Goal: Information Seeking & Learning: Compare options

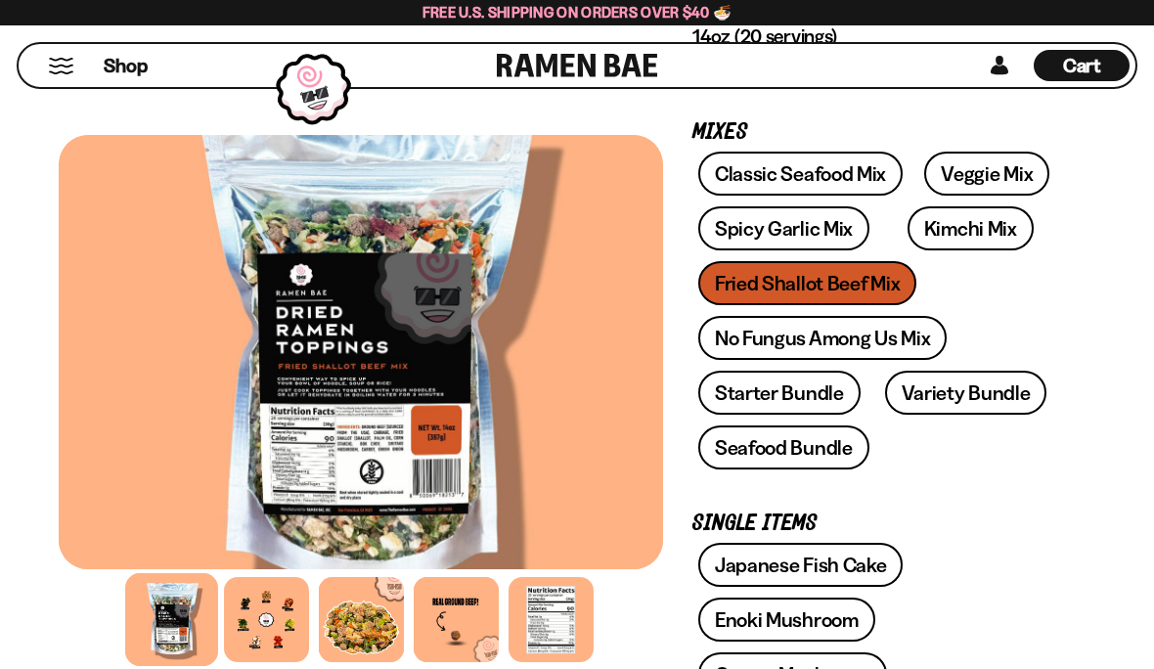
scroll to position [376, 0]
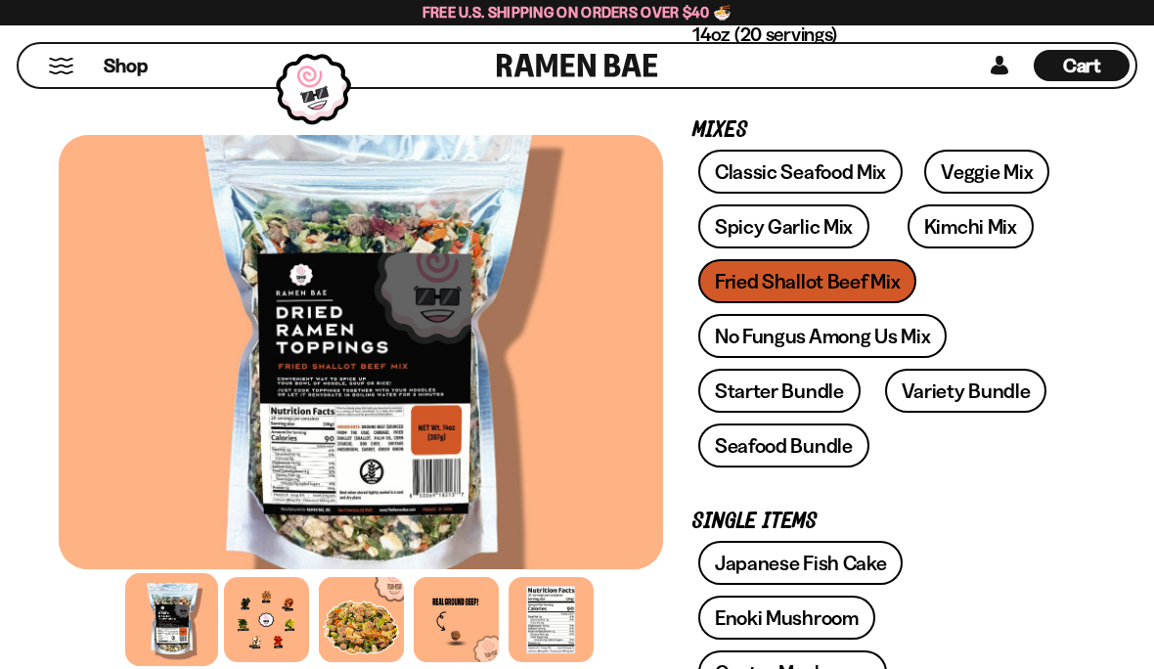
click at [989, 174] on link "Veggie Mix" at bounding box center [986, 172] width 125 height 44
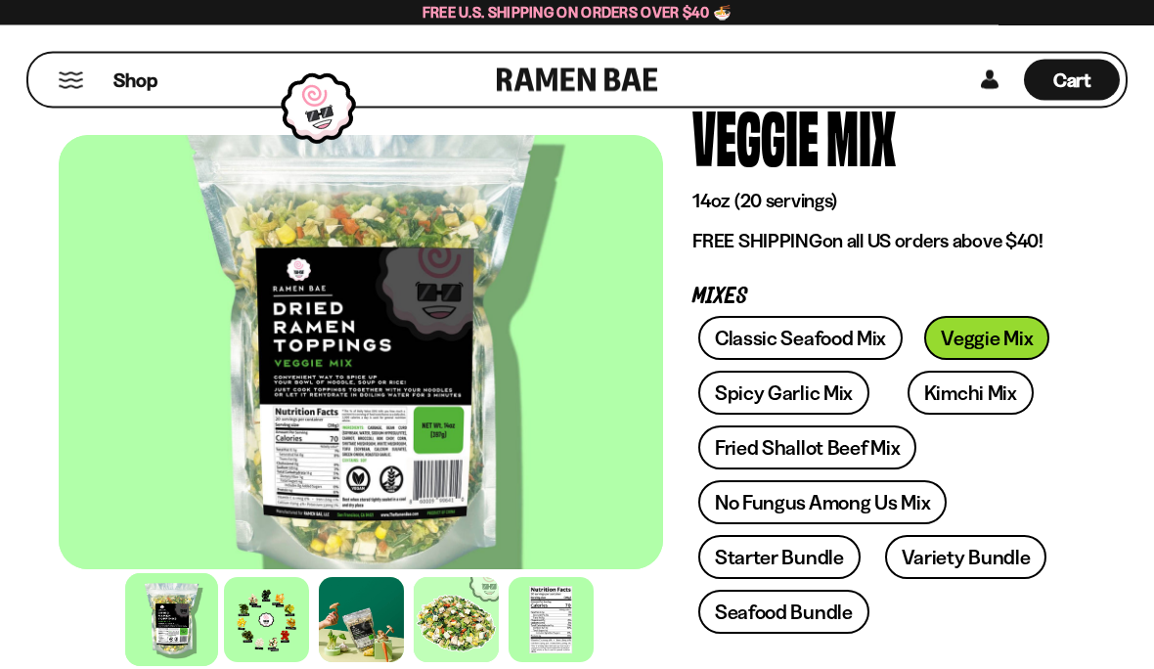
scroll to position [144, 0]
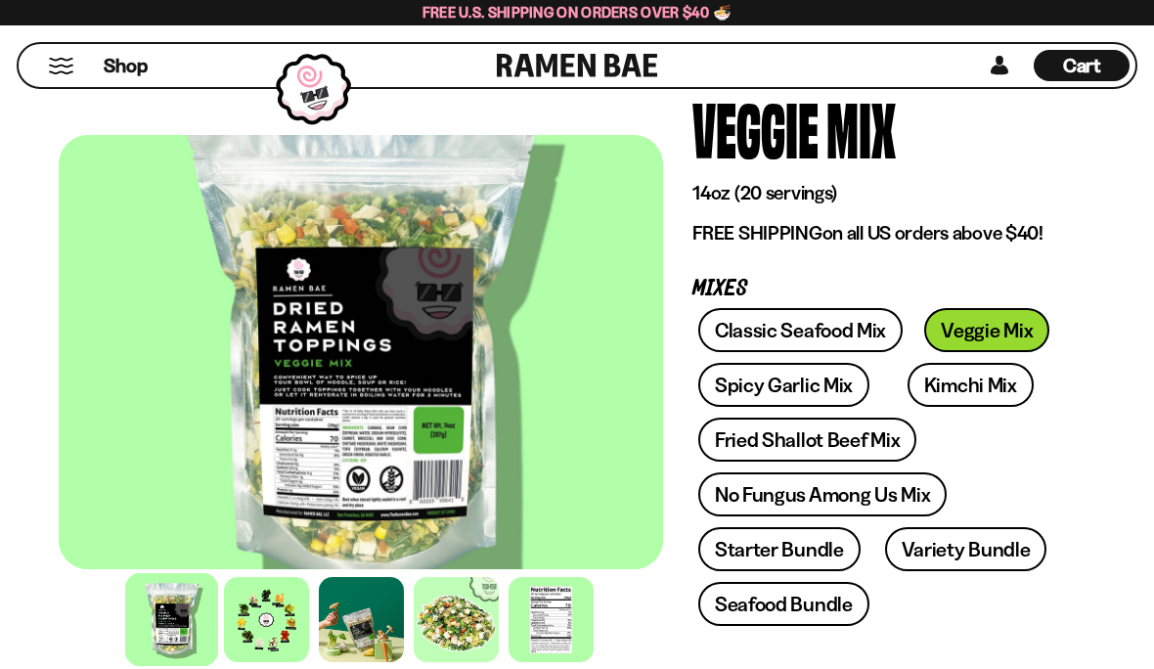
click at [943, 385] on link "Kimchi Mix" at bounding box center [971, 385] width 126 height 44
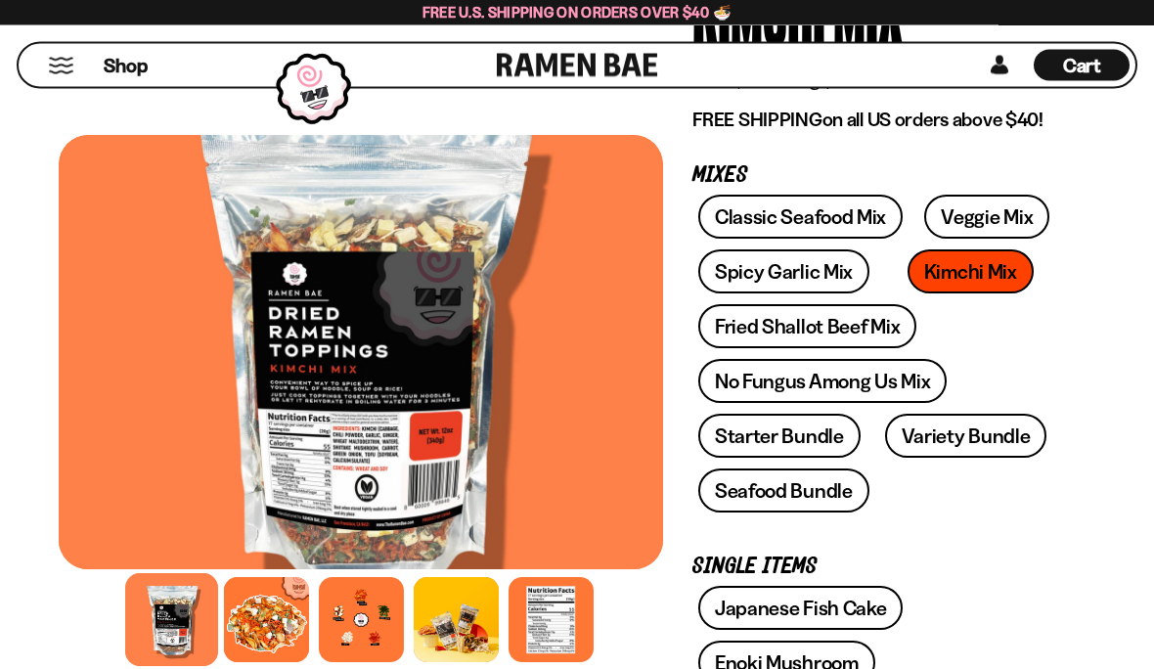
scroll to position [257, 0]
click at [890, 386] on link "No Fungus Among Us Mix" at bounding box center [822, 381] width 248 height 44
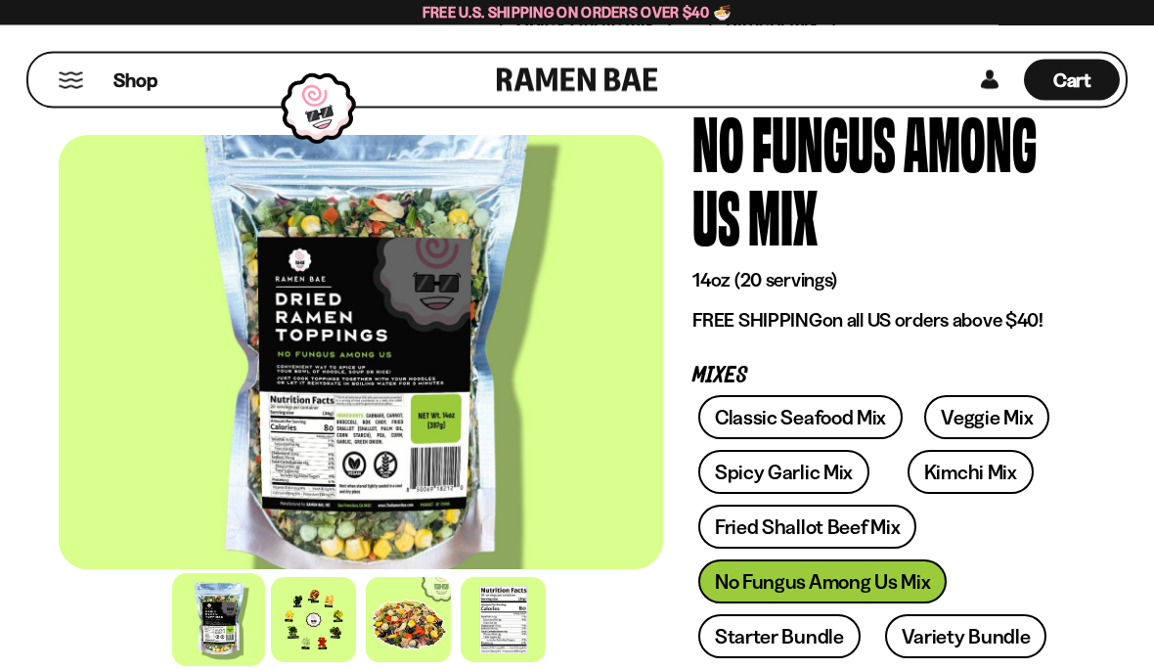
scroll to position [130, 0]
click at [977, 410] on link "Veggie Mix" at bounding box center [986, 417] width 125 height 44
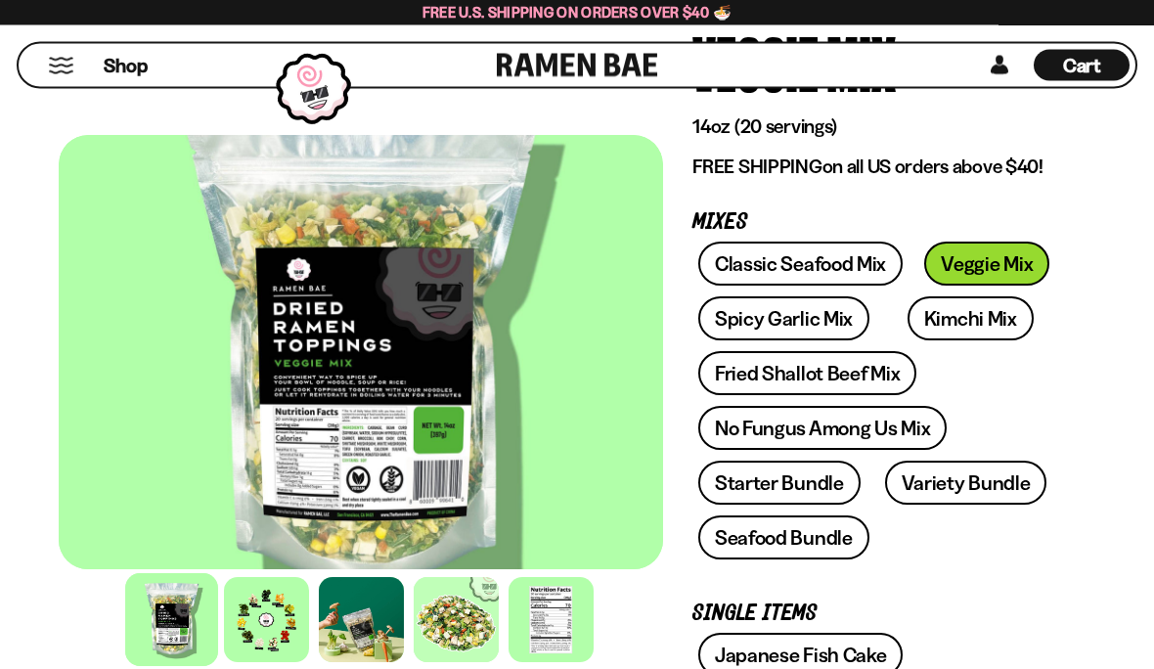
scroll to position [214, 0]
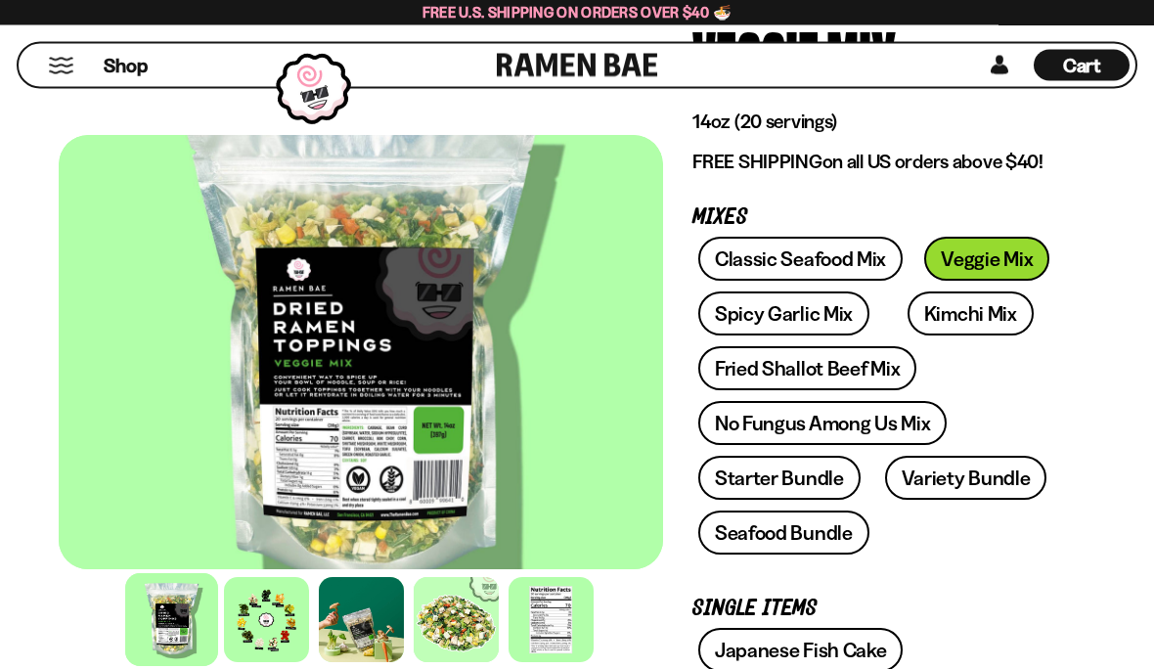
click at [545, 662] on div at bounding box center [551, 619] width 85 height 85
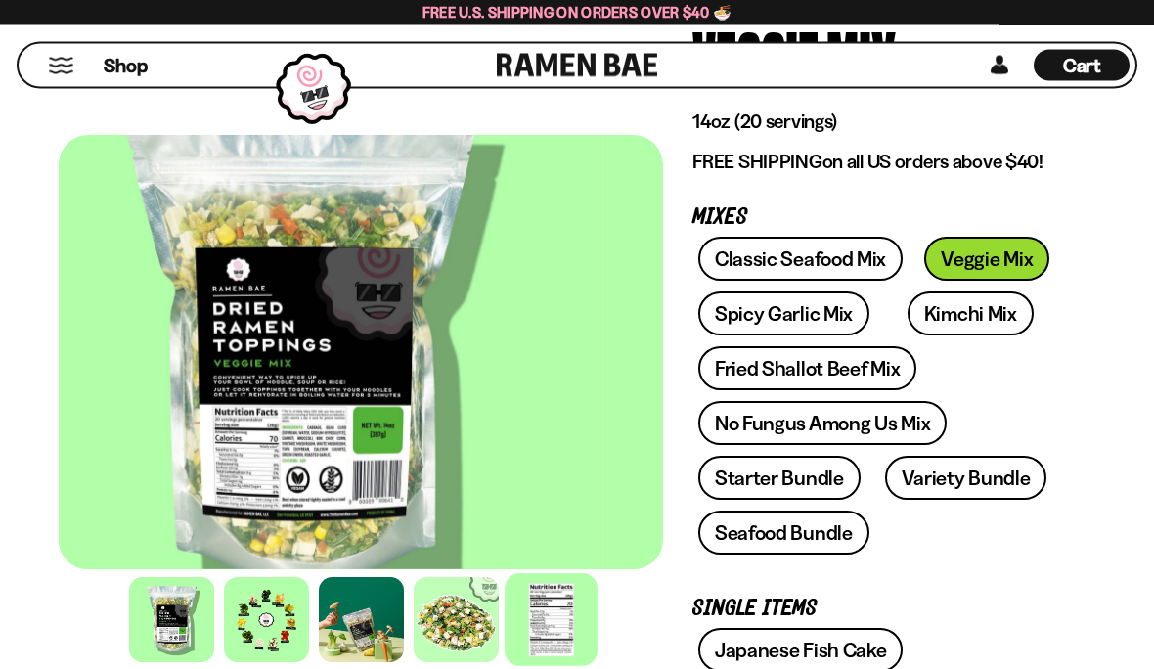
scroll to position [215, 0]
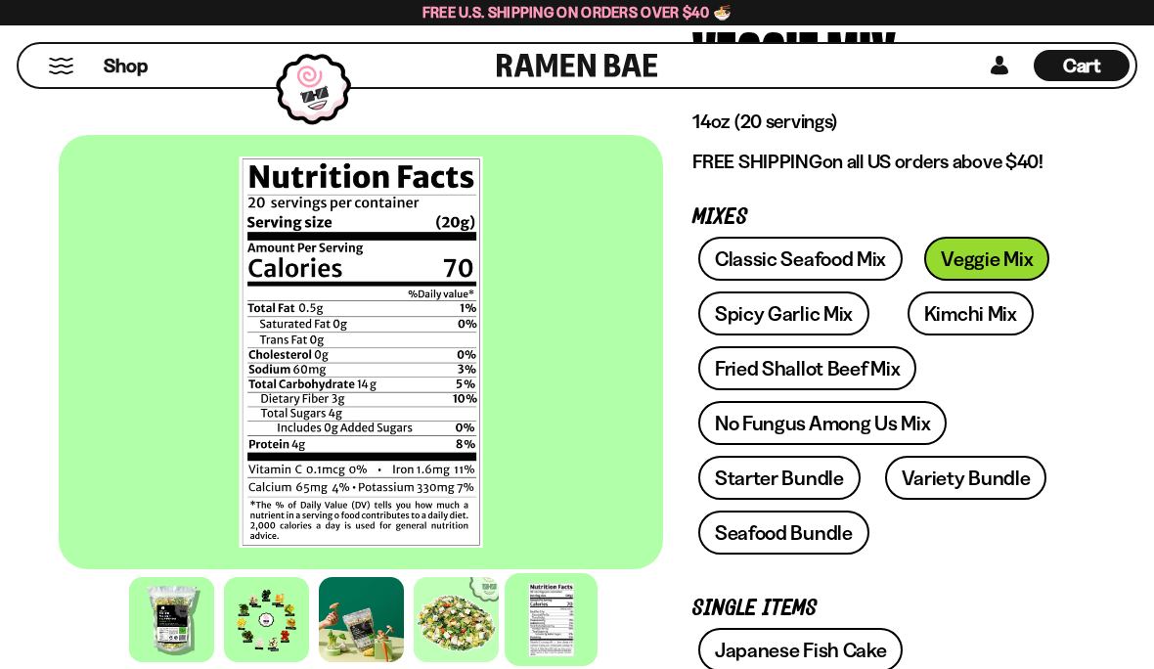
click at [139, 662] on div at bounding box center [171, 619] width 85 height 85
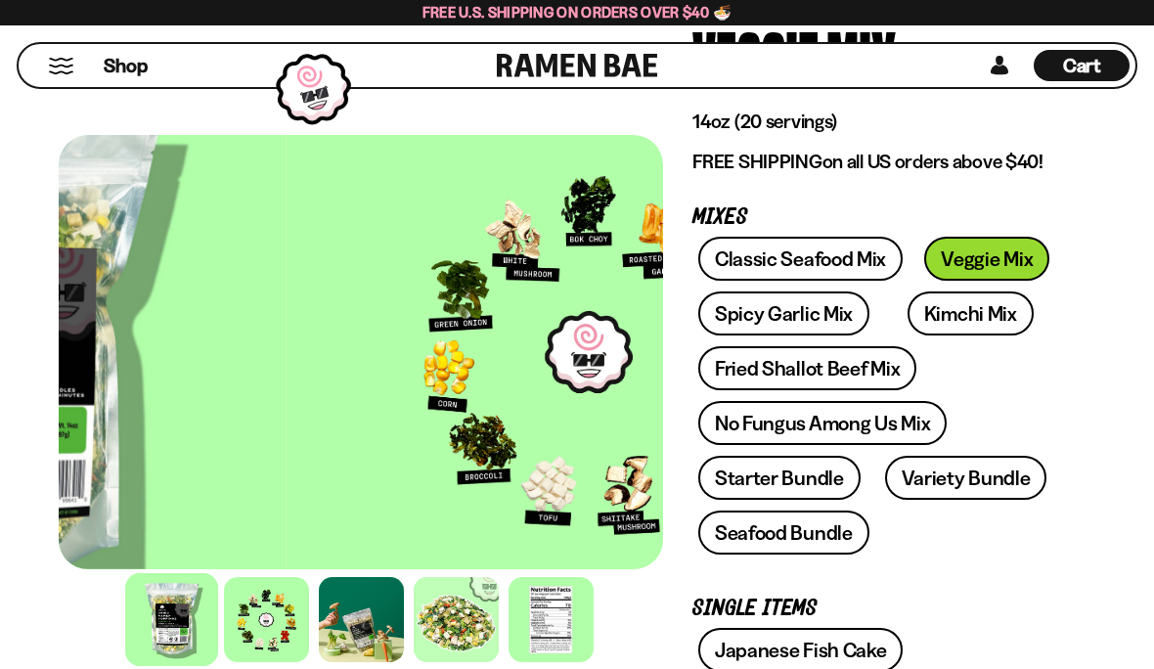
click at [164, 666] on div at bounding box center [171, 619] width 93 height 93
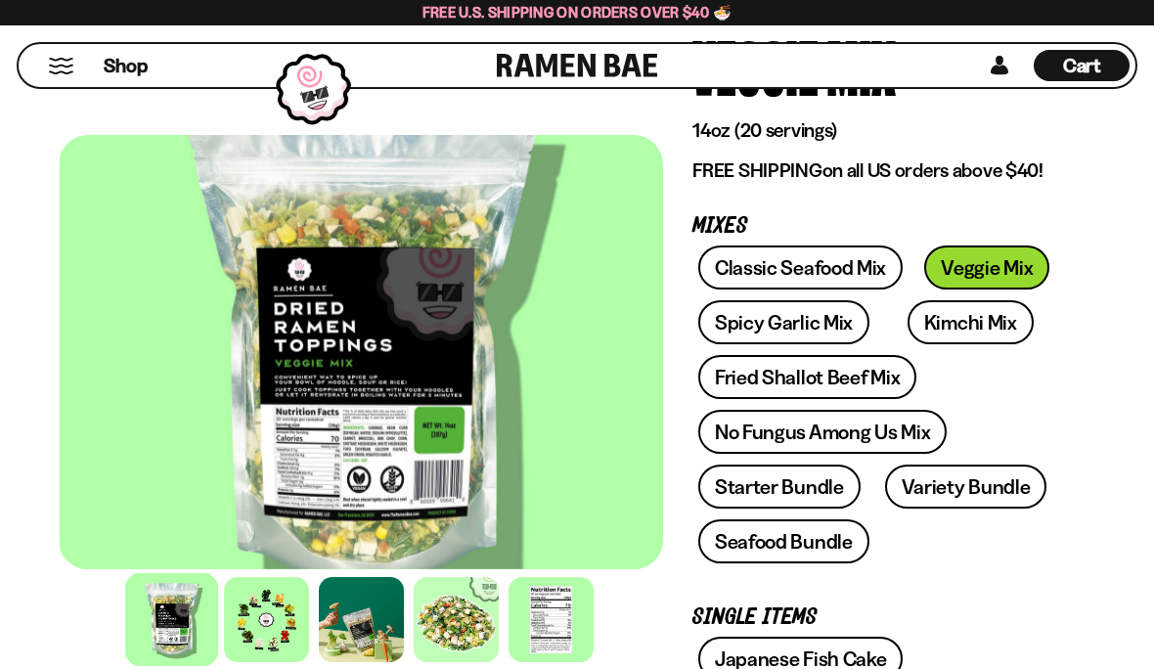
scroll to position [207, 0]
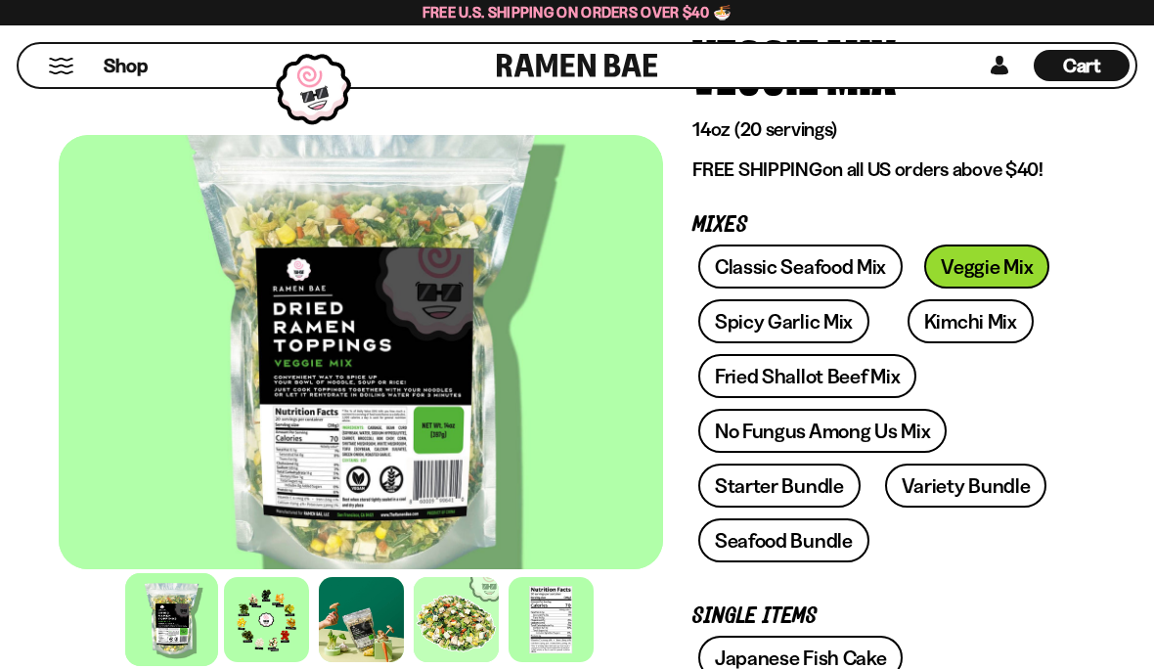
click at [407, 499] on div at bounding box center [361, 352] width 604 height 434
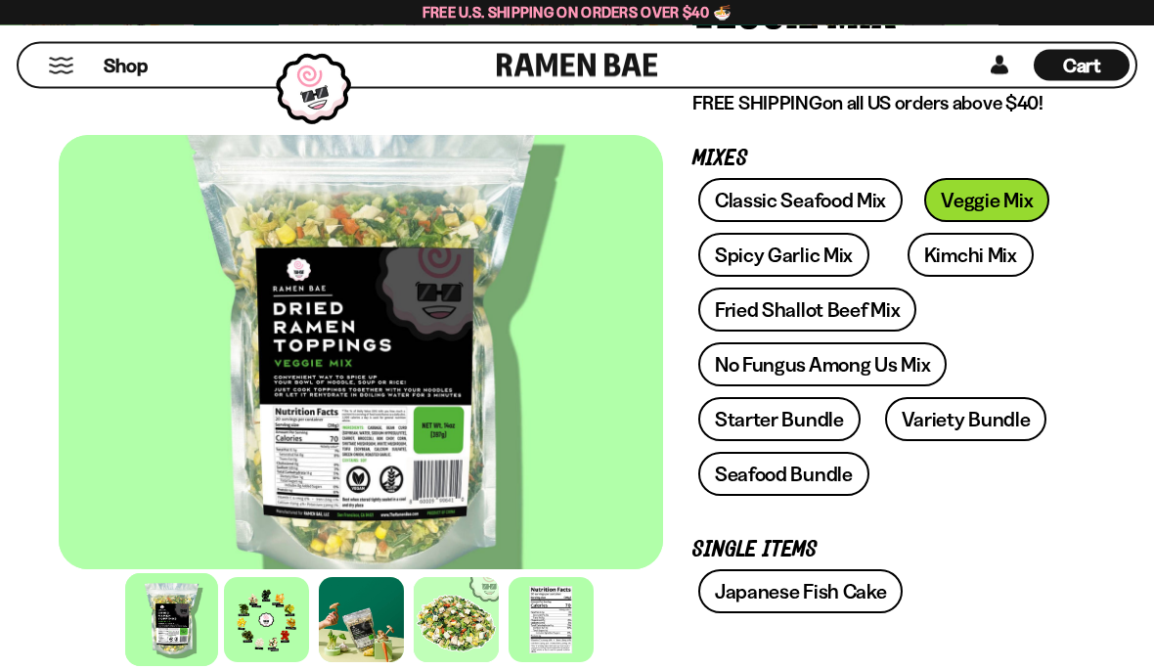
scroll to position [274, 0]
click at [875, 315] on link "Fried Shallot Beef Mix" at bounding box center [807, 310] width 218 height 44
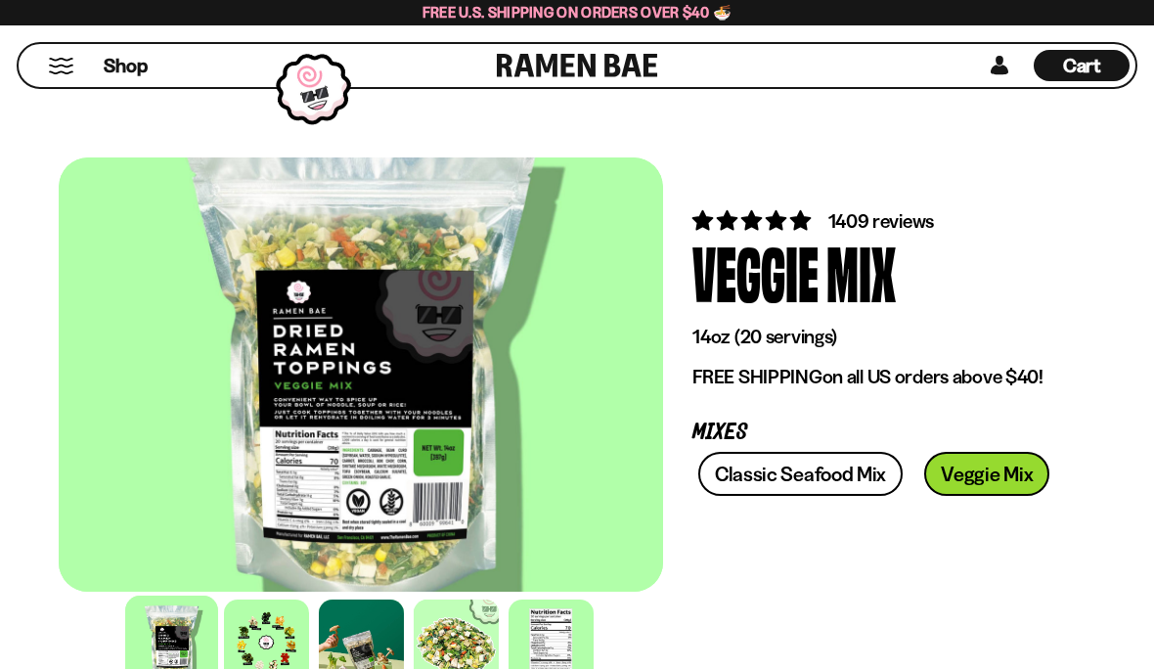
scroll to position [362, 0]
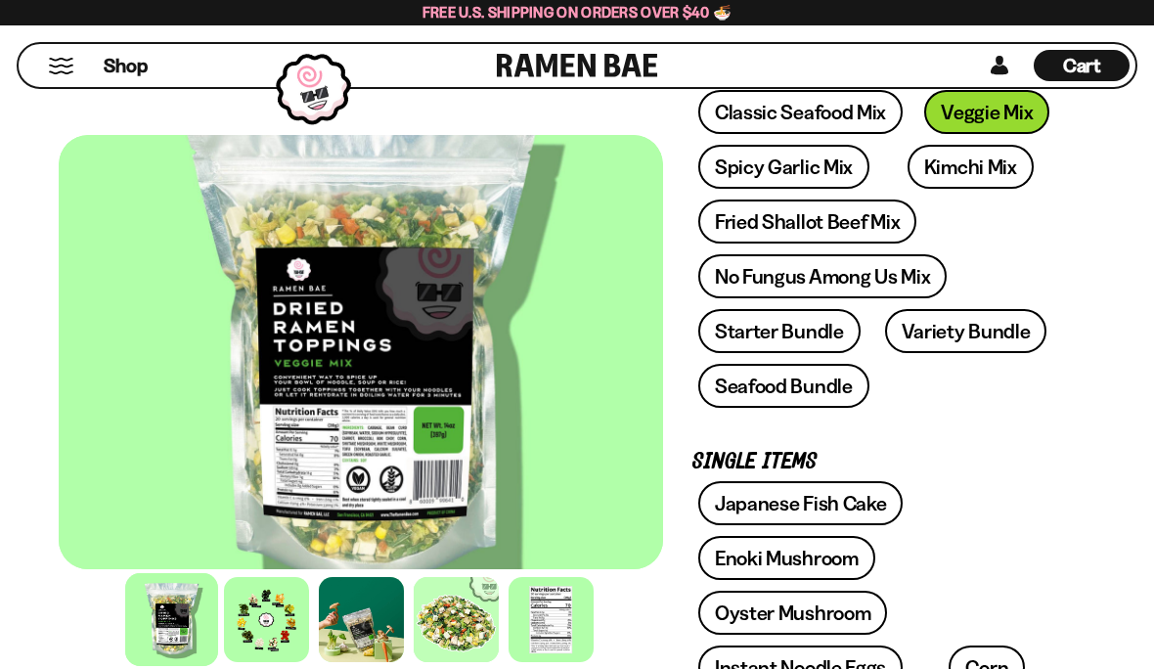
click at [859, 279] on link "No Fungus Among Us Mix" at bounding box center [822, 276] width 248 height 44
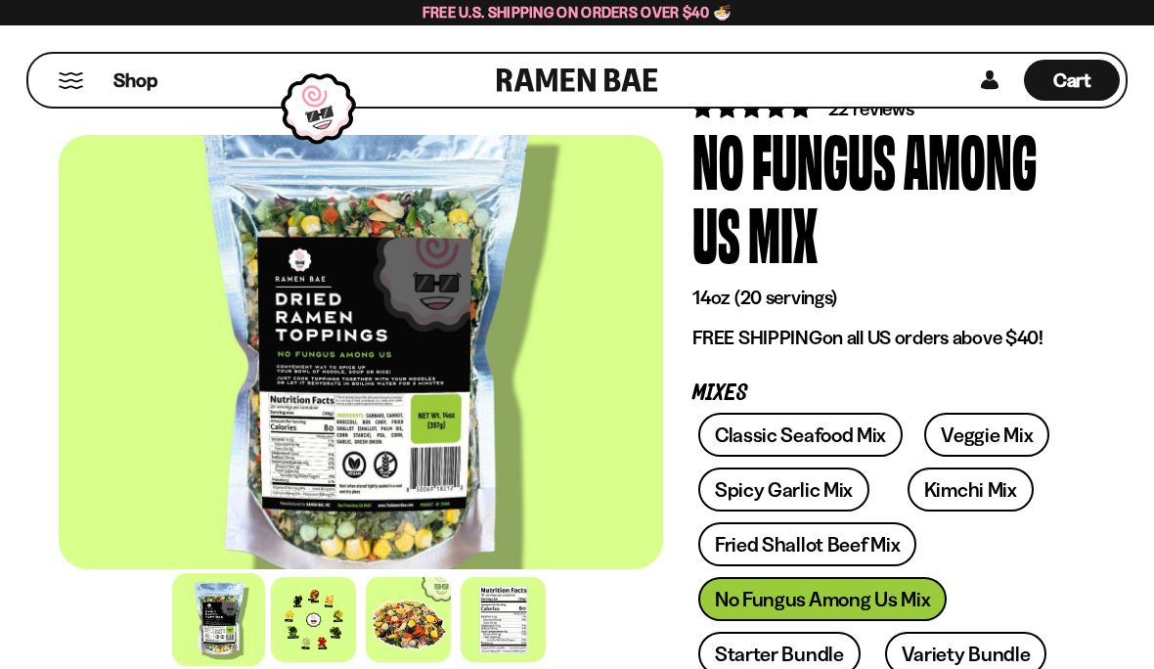
scroll to position [113, 0]
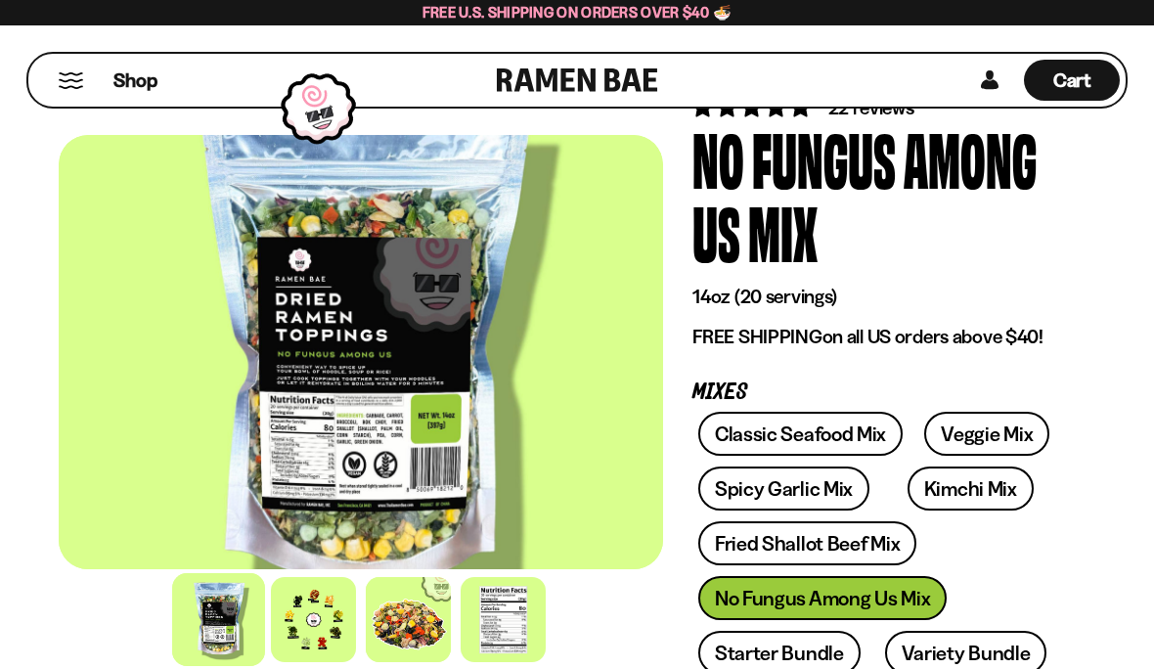
click at [977, 436] on link "Veggie Mix" at bounding box center [986, 434] width 125 height 44
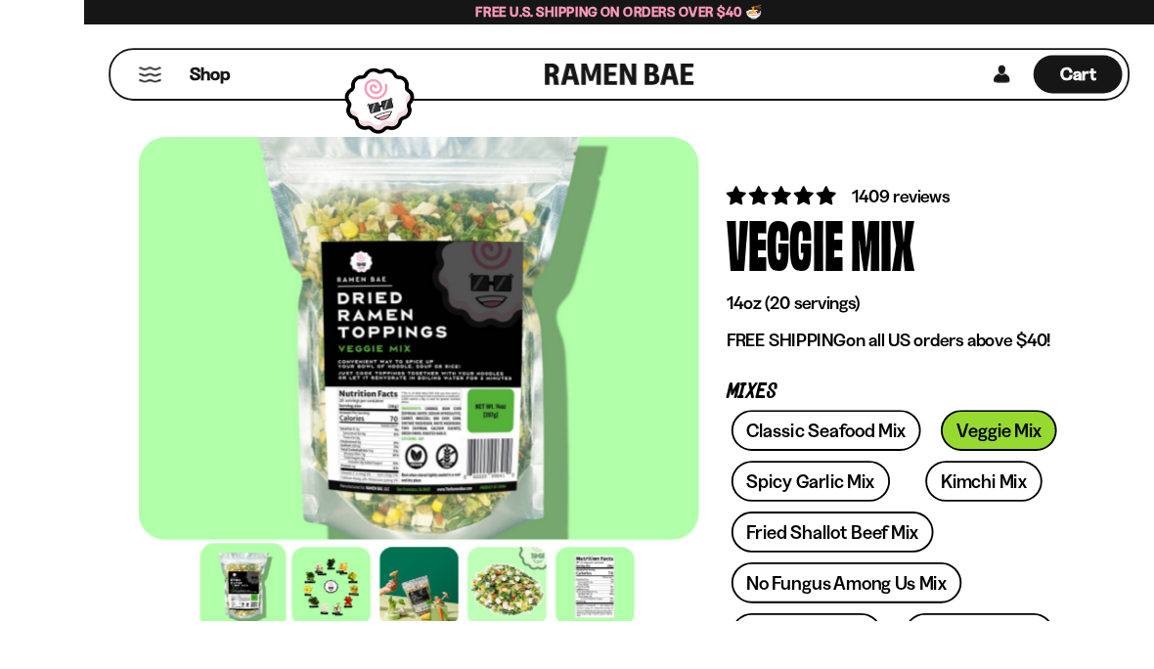
scroll to position [63, 0]
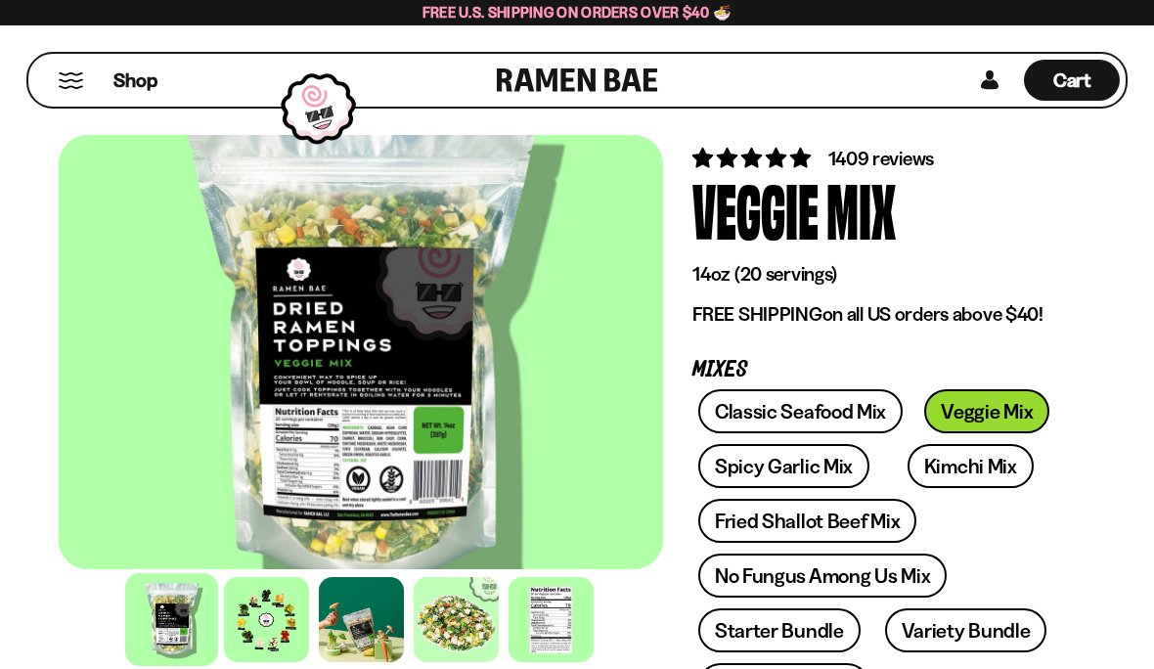
click at [943, 453] on link "Kimchi Mix" at bounding box center [971, 466] width 126 height 44
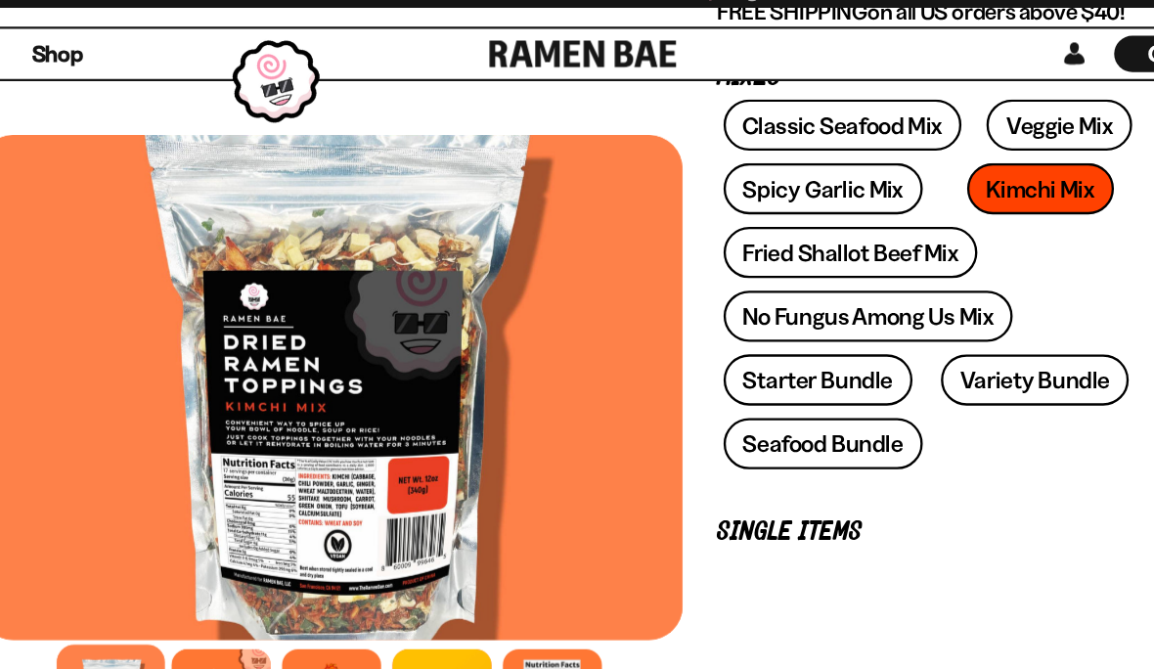
scroll to position [349, 0]
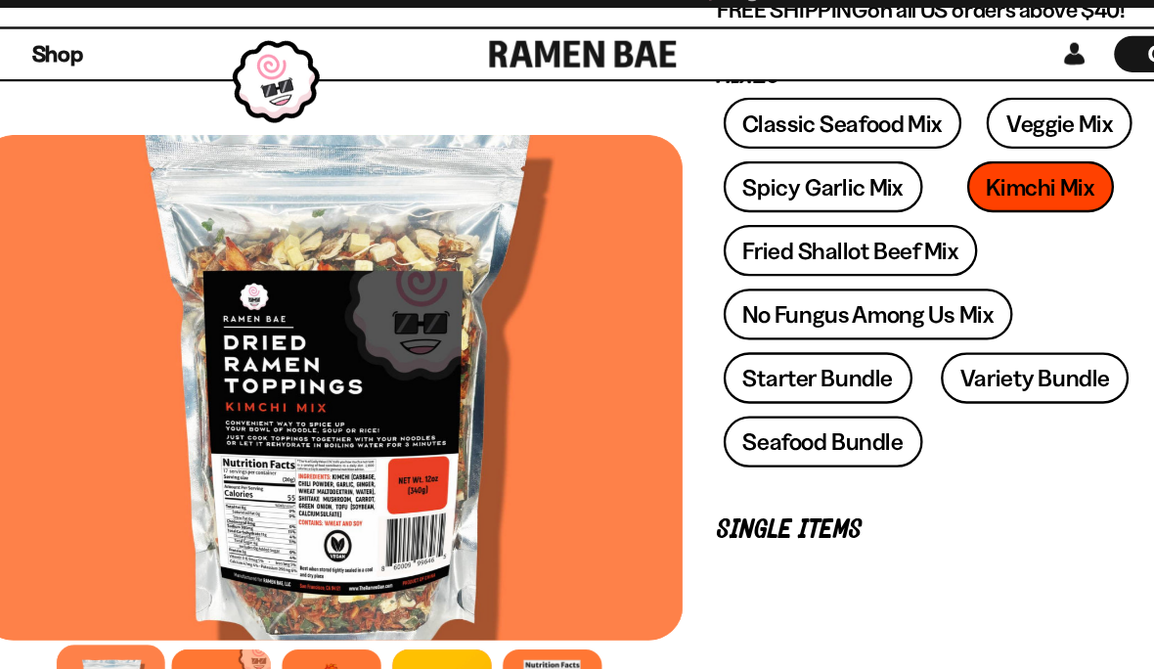
click at [699, 328] on link "Starter Bundle" at bounding box center [779, 344] width 162 height 44
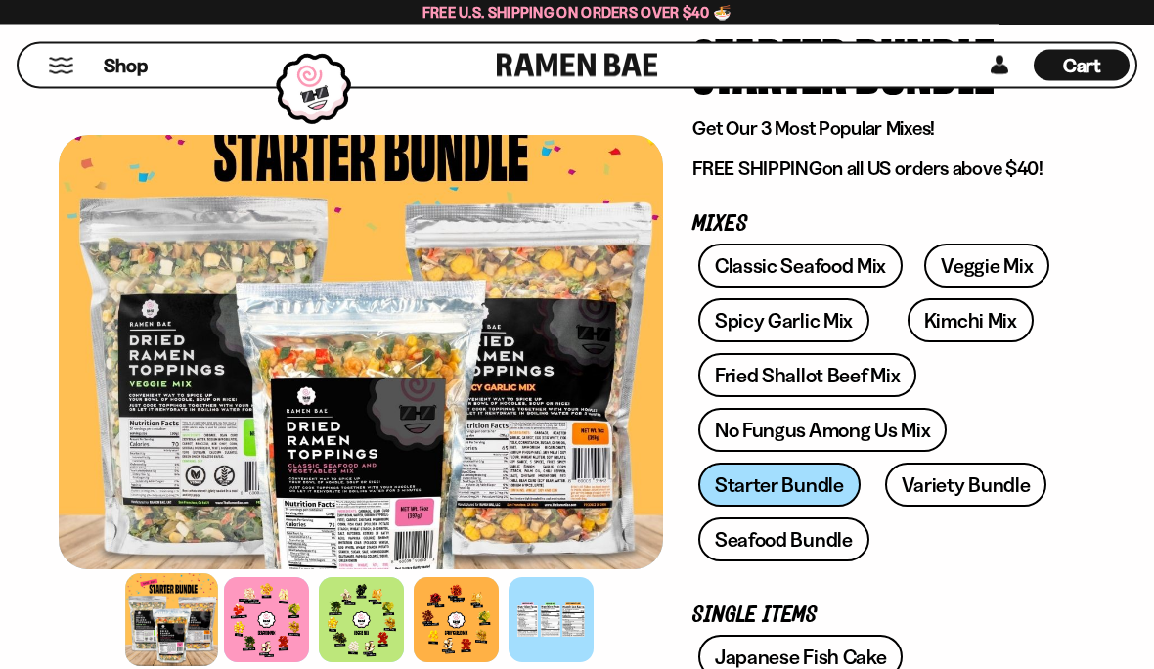
scroll to position [218, 0]
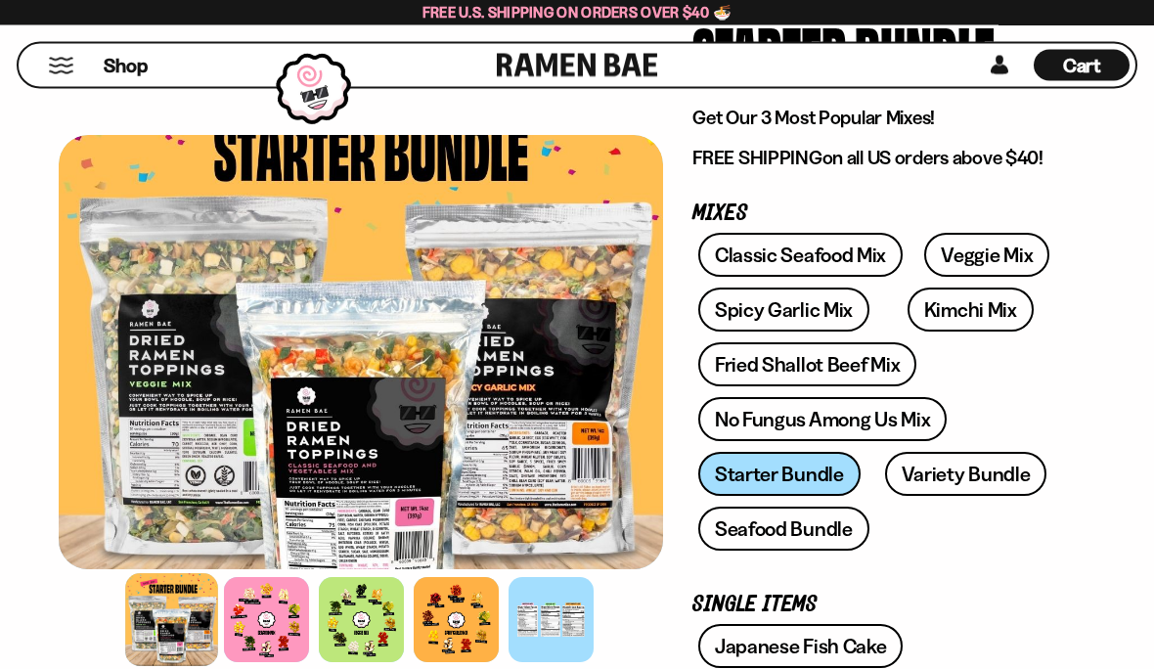
click at [947, 476] on link "Variety Bundle" at bounding box center [966, 475] width 162 height 44
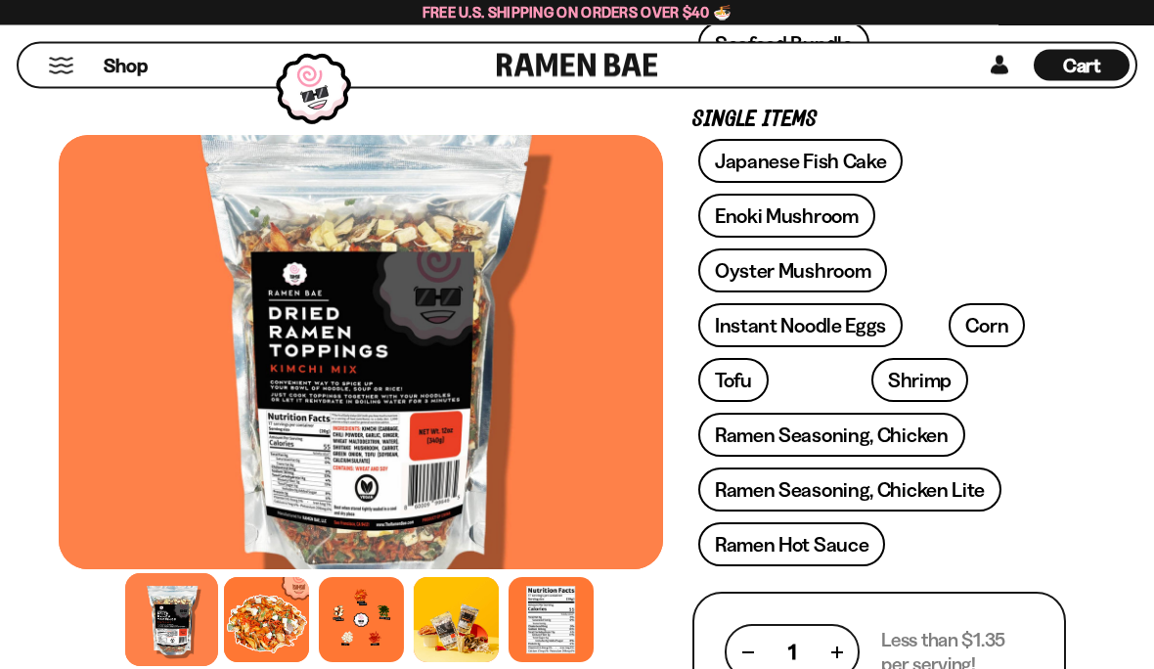
scroll to position [712, 0]
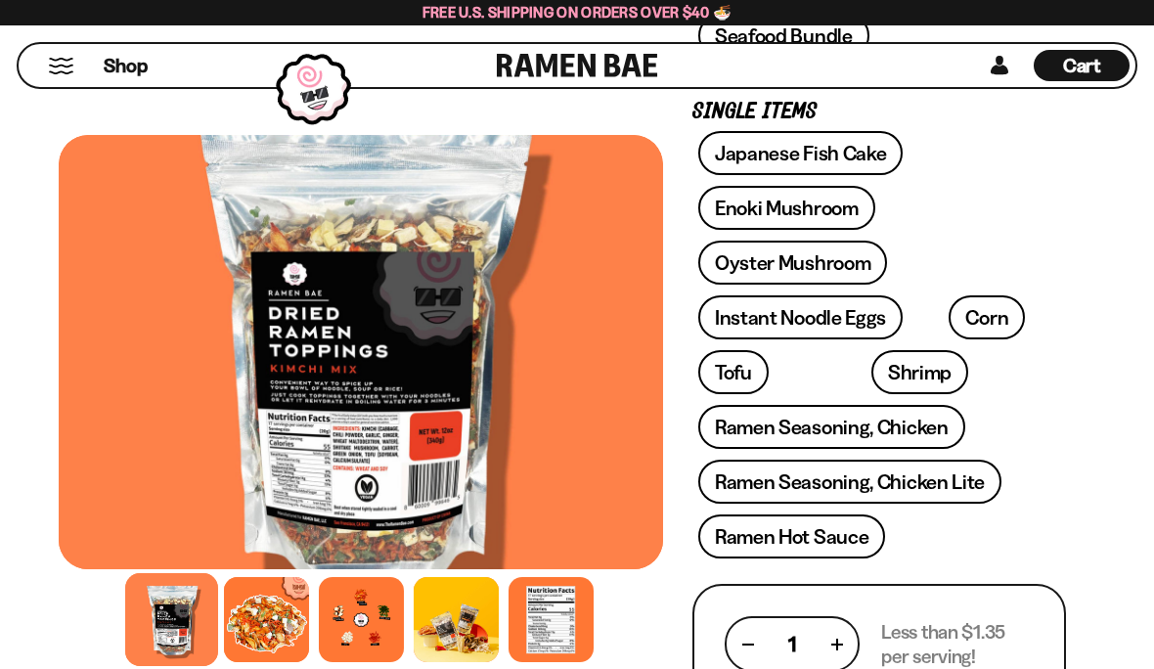
click at [845, 270] on link "Oyster Mushroom" at bounding box center [793, 263] width 190 height 44
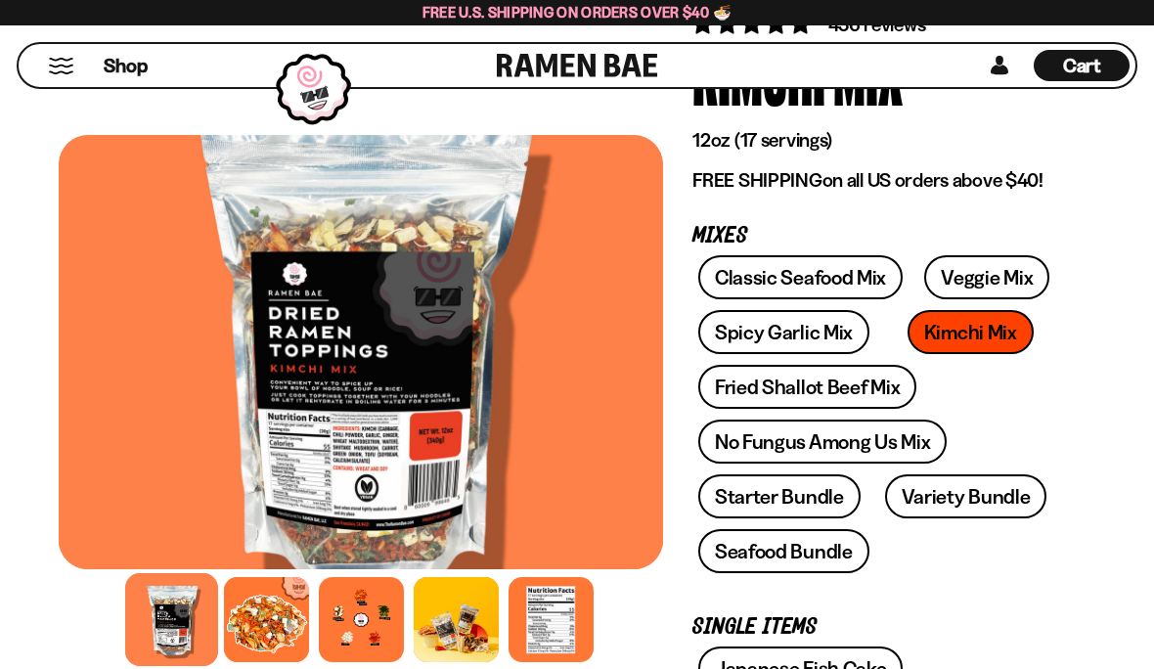
scroll to position [203, 0]
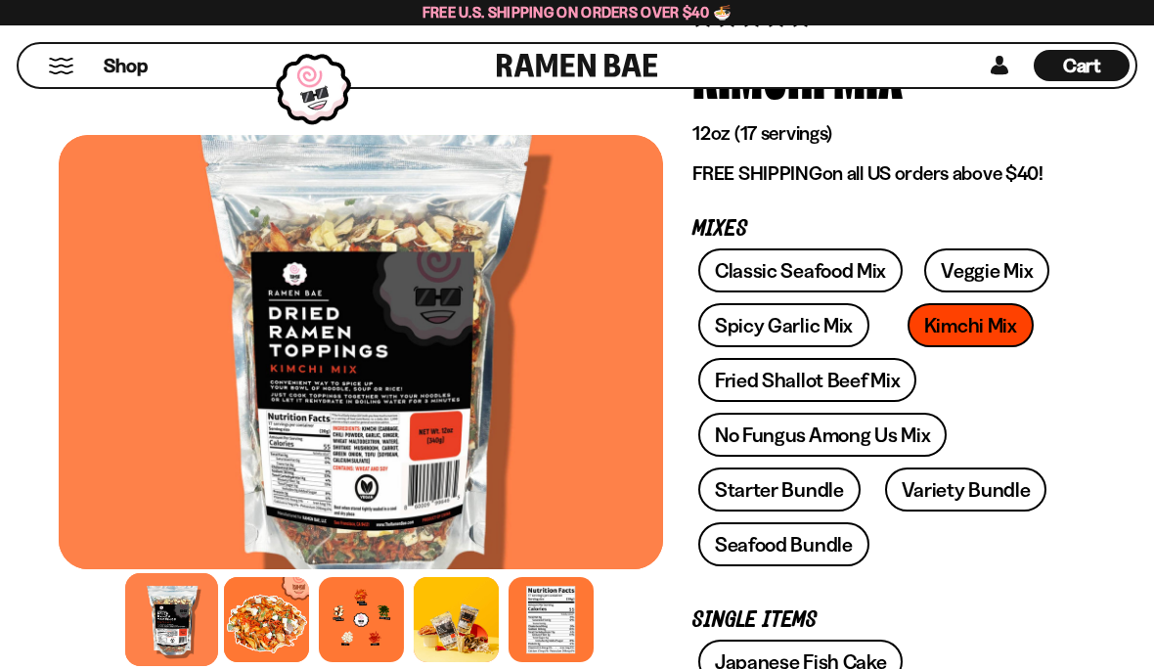
click at [818, 278] on link "Classic Seafood Mix" at bounding box center [800, 270] width 204 height 44
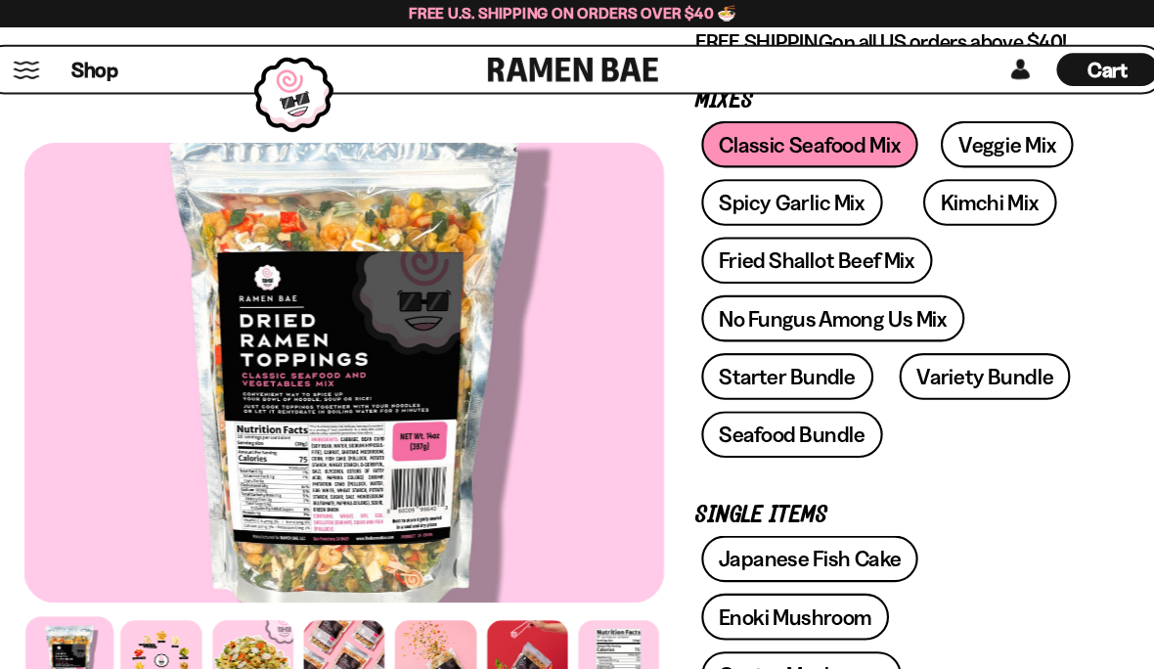
scroll to position [400, 0]
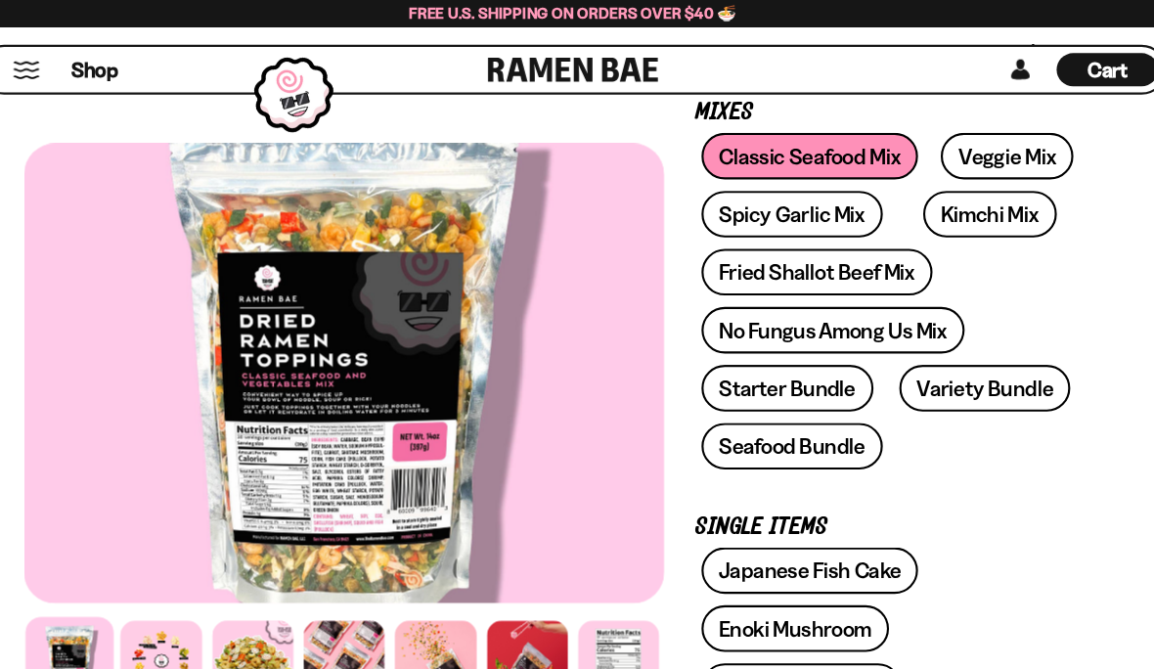
click at [966, 146] on link "Veggie Mix" at bounding box center [986, 147] width 125 height 44
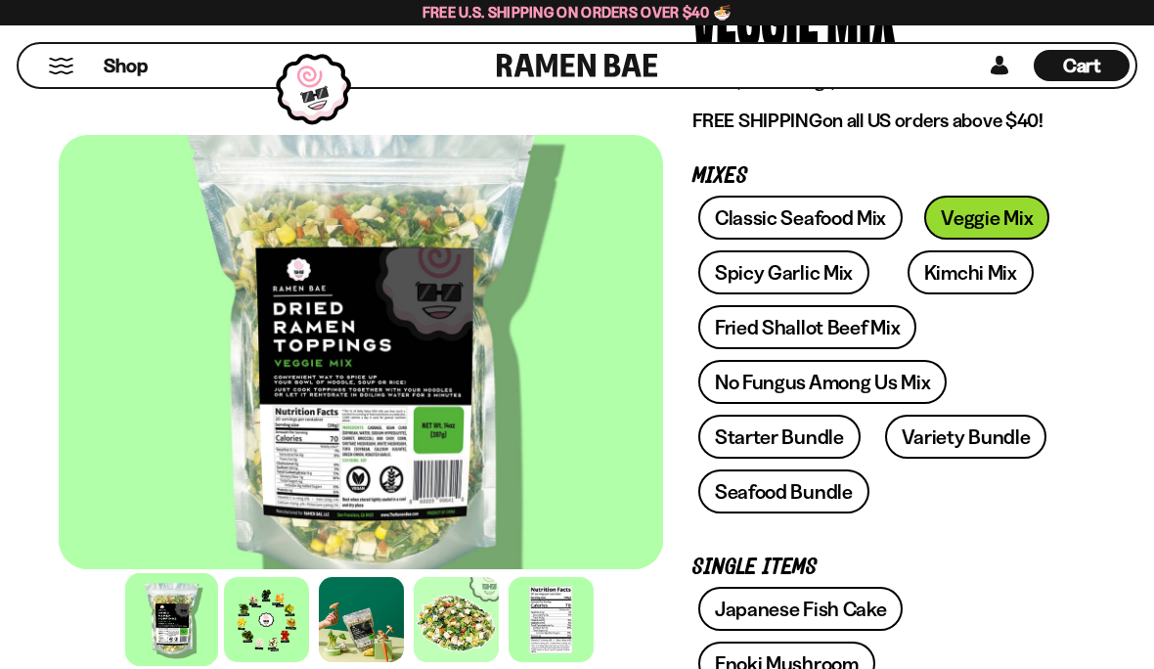
scroll to position [255, 0]
click at [847, 326] on link "Fried Shallot Beef Mix" at bounding box center [807, 328] width 218 height 44
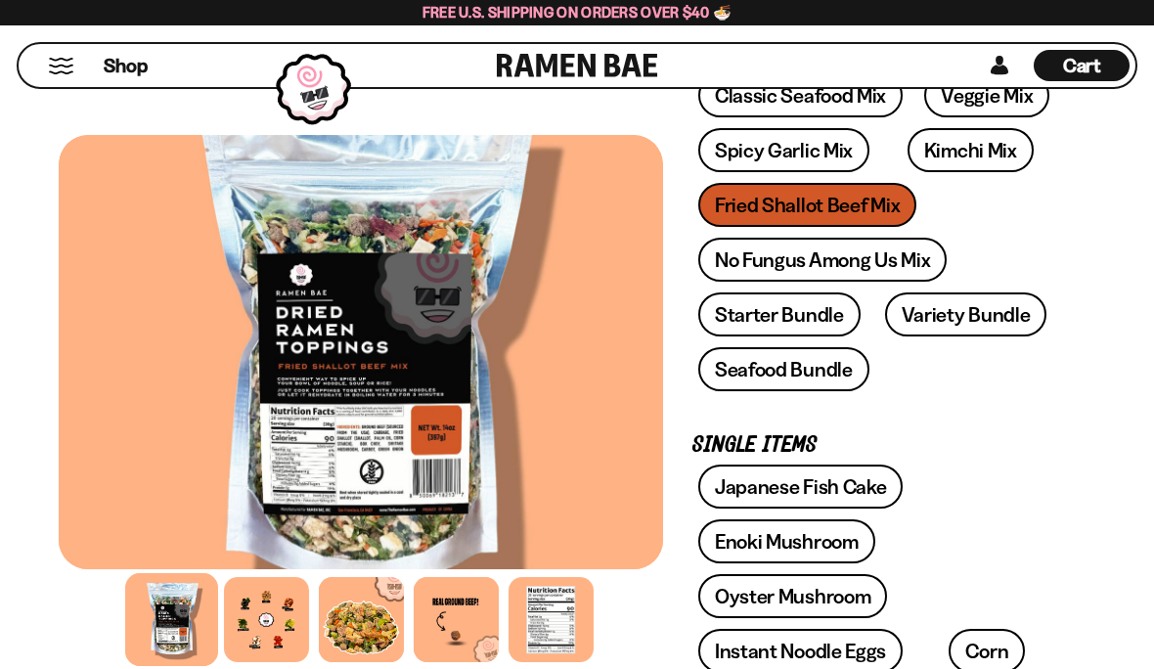
scroll to position [451, 0]
